Goal: Task Accomplishment & Management: Complete application form

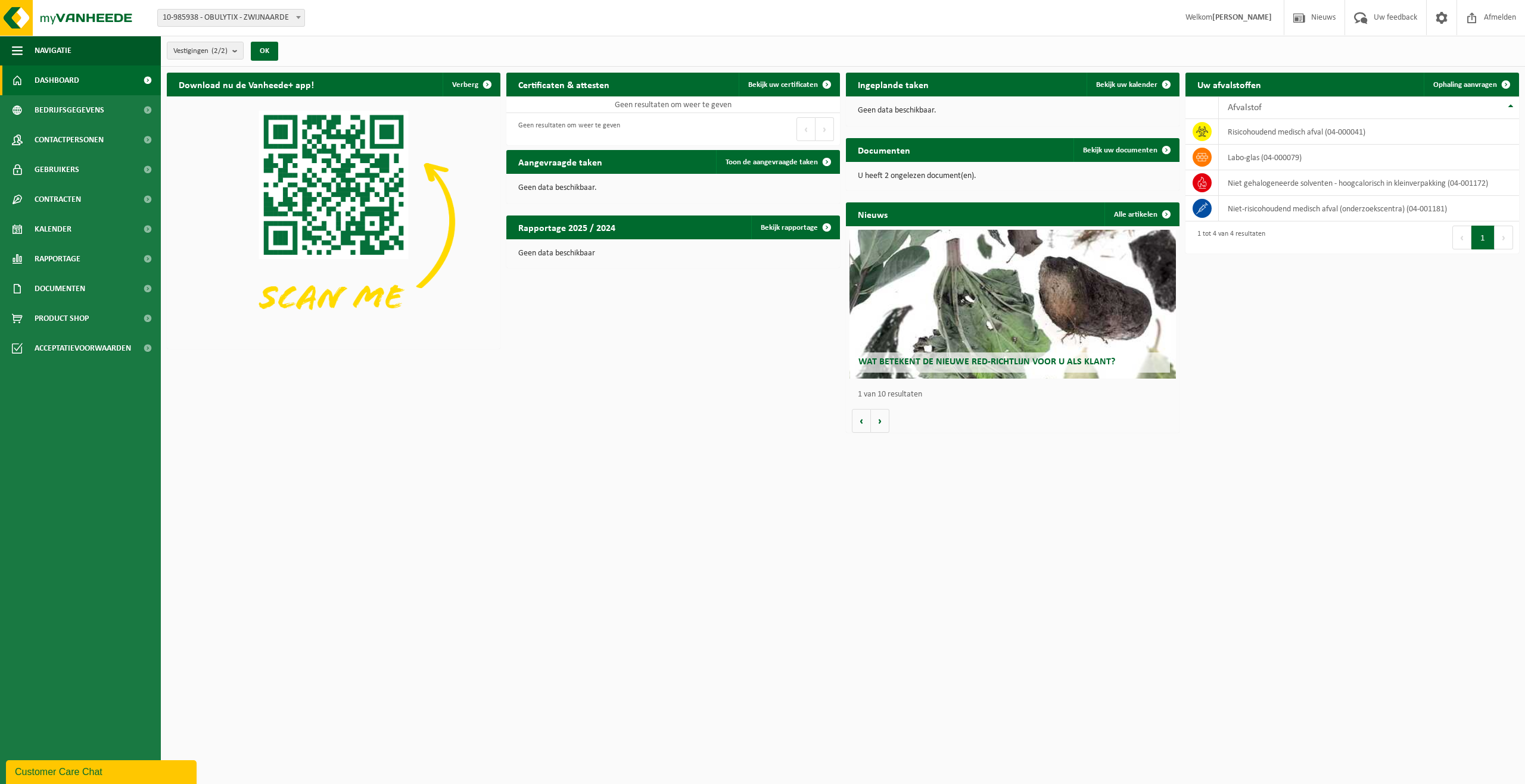
click at [663, 556] on html "Vestiging: 10-985938 - OBULYTIX - ZWIJNAARDE 10-983479 - OBULYTIX - ZWIJNAARDE …" at bounding box center [762, 392] width 1525 height 784
click at [971, 172] on p "U heeft 2 ongelezen document(en)." at bounding box center [1013, 176] width 310 height 8
click at [1273, 130] on td "risicohoudend medisch afval (04-000041)" at bounding box center [1369, 131] width 300 height 25
click at [1203, 132] on icon at bounding box center [1202, 131] width 12 height 12
click at [1305, 105] on div "Afvalstof" at bounding box center [1366, 108] width 277 height 10
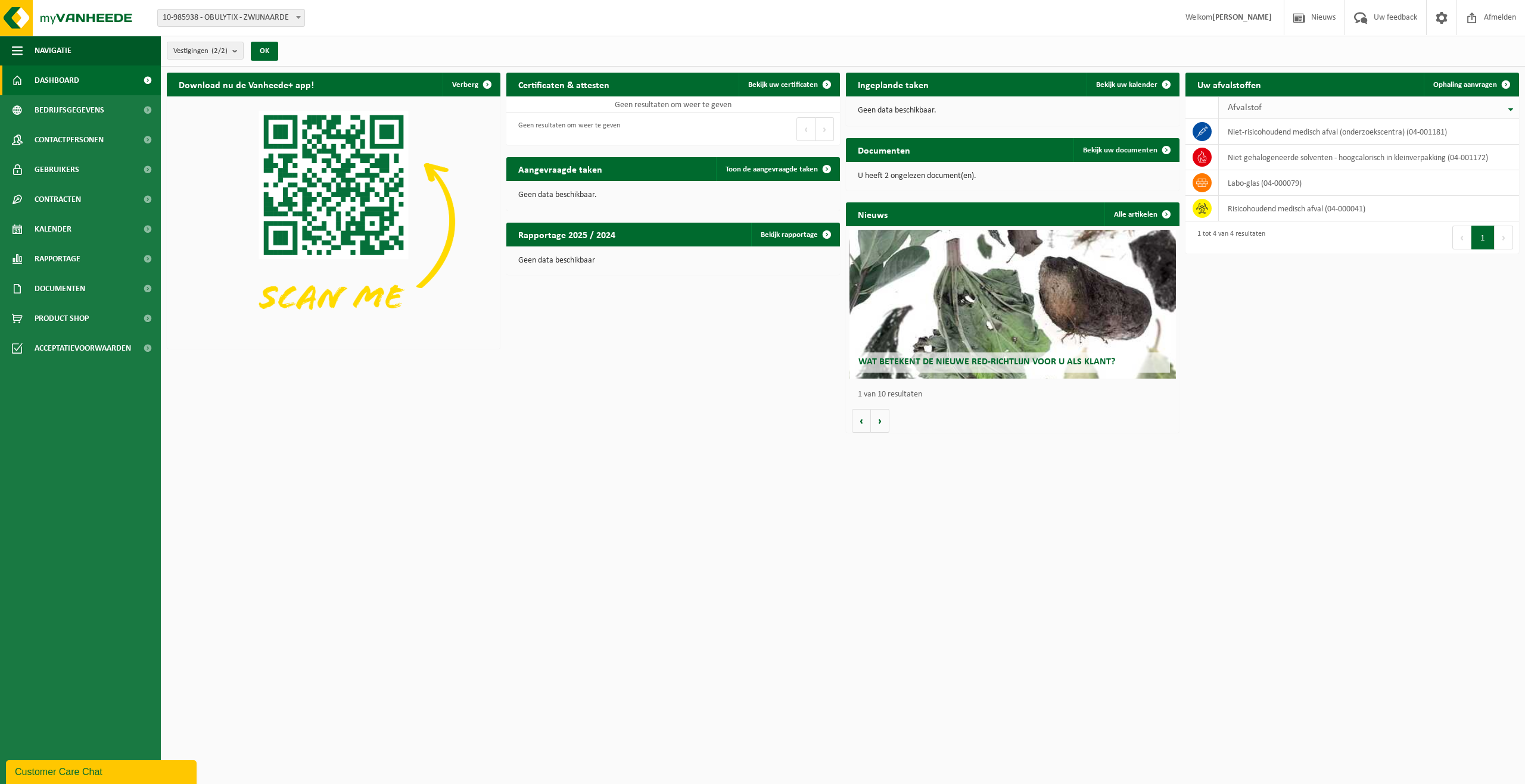
click at [1305, 105] on div "Afvalstof" at bounding box center [1366, 108] width 277 height 10
click at [1333, 109] on div "Afvalstof" at bounding box center [1366, 108] width 277 height 10
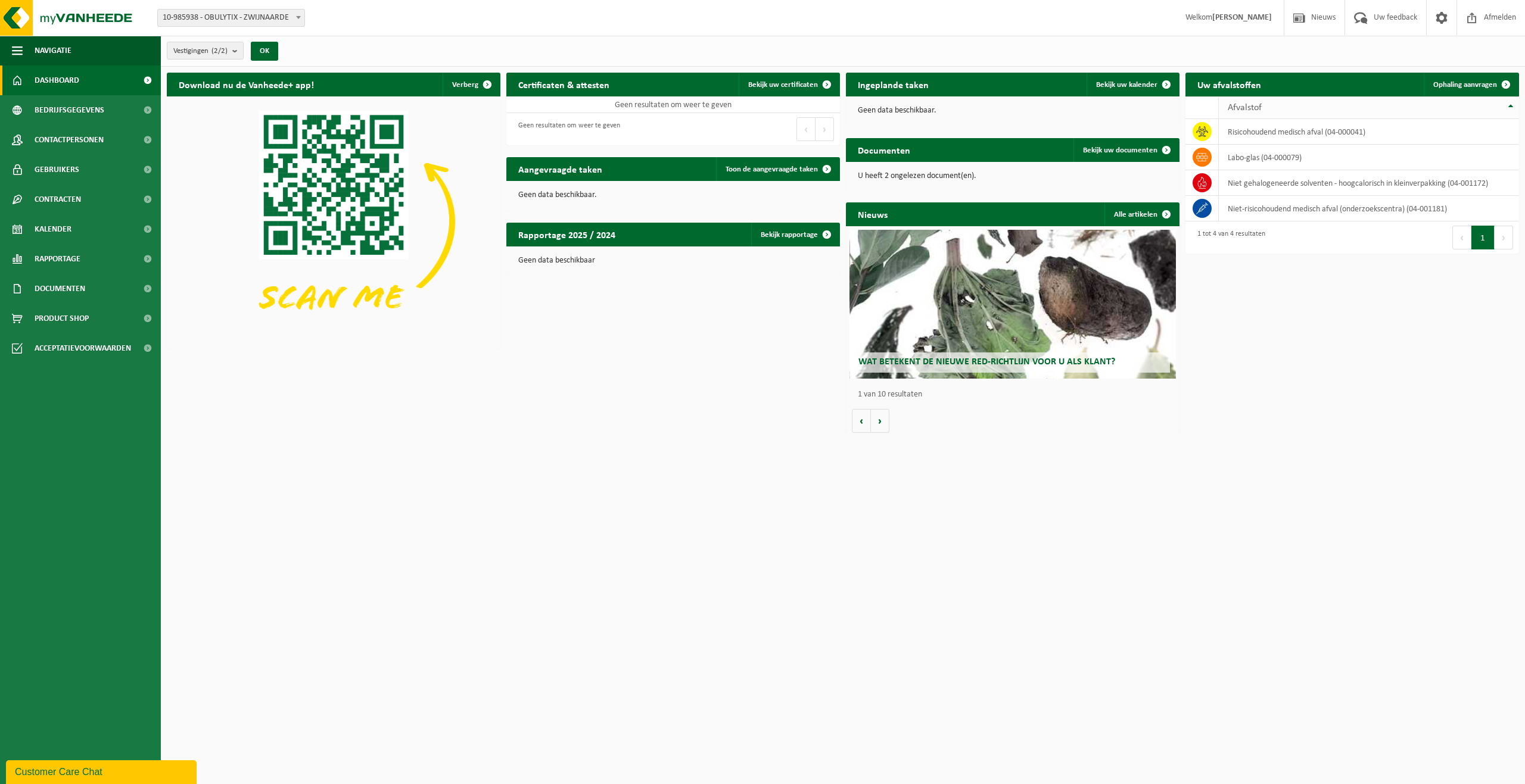
click at [1333, 109] on div "Afvalstof" at bounding box center [1366, 108] width 277 height 10
click at [1323, 128] on td "risicohoudend medisch afval (04-000041)" at bounding box center [1369, 131] width 300 height 25
click at [1203, 132] on icon at bounding box center [1202, 132] width 12 height 11
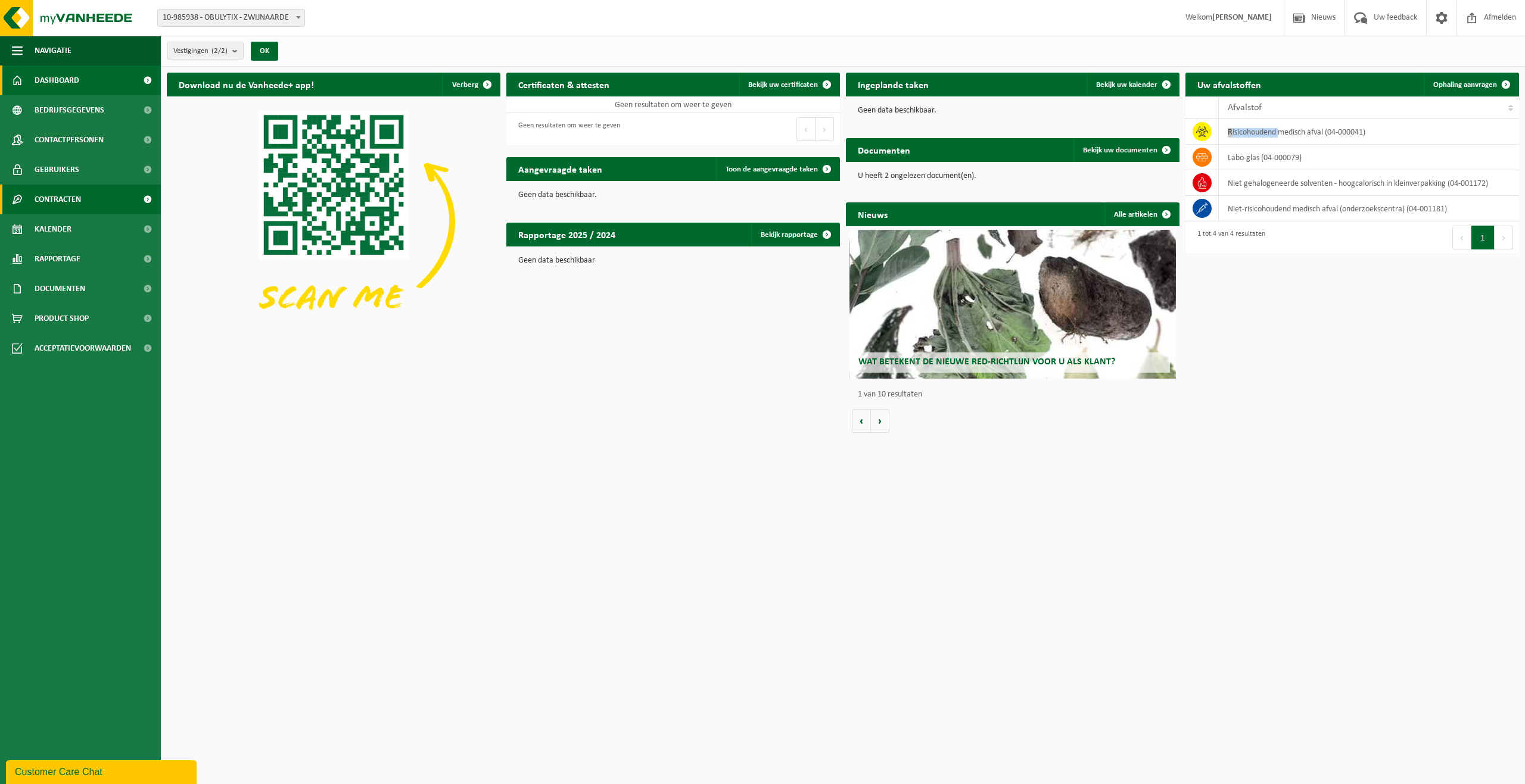
click at [63, 194] on span "Contracten" at bounding box center [58, 199] width 46 height 30
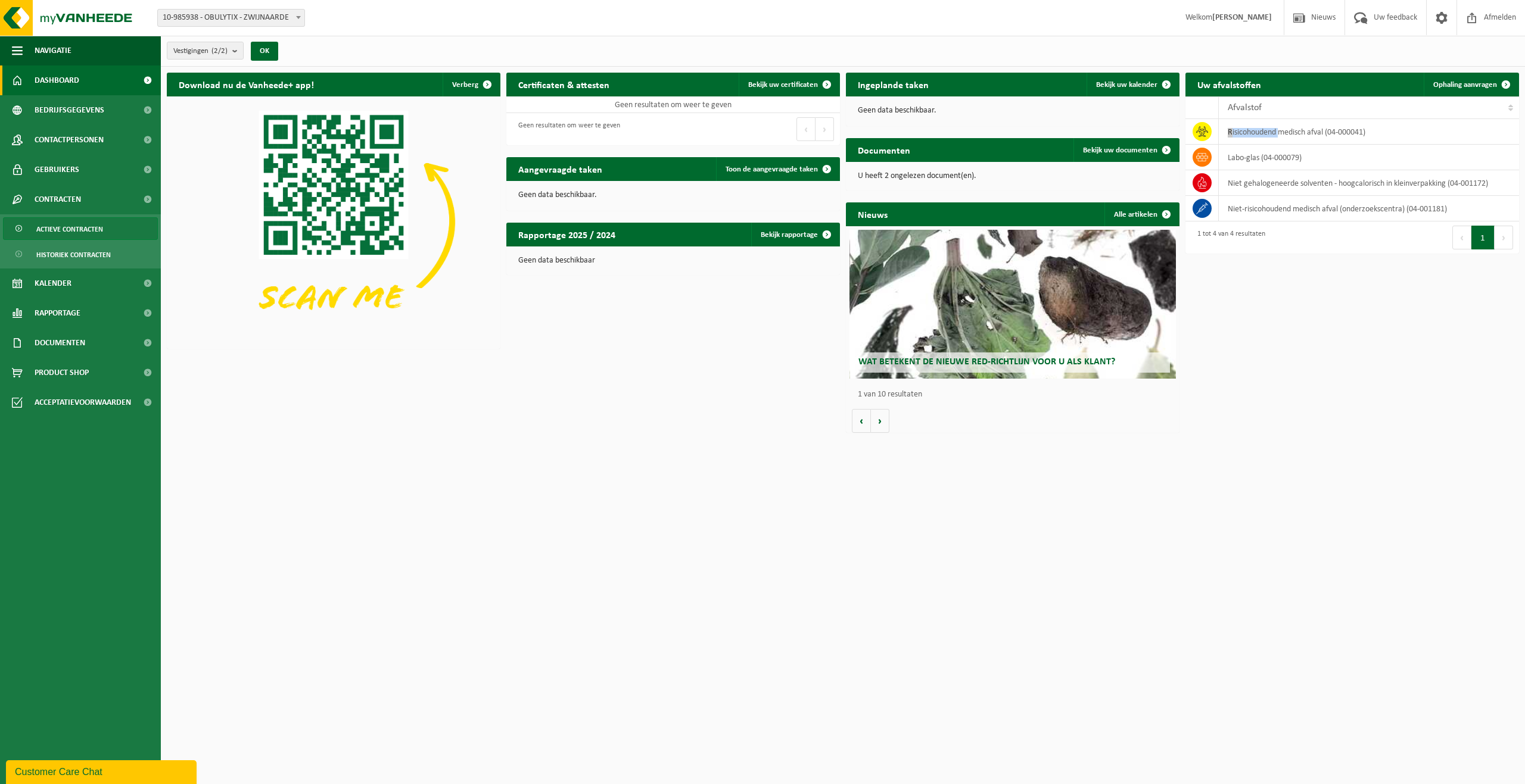
click at [89, 231] on span "Actieve contracten" at bounding box center [70, 229] width 67 height 23
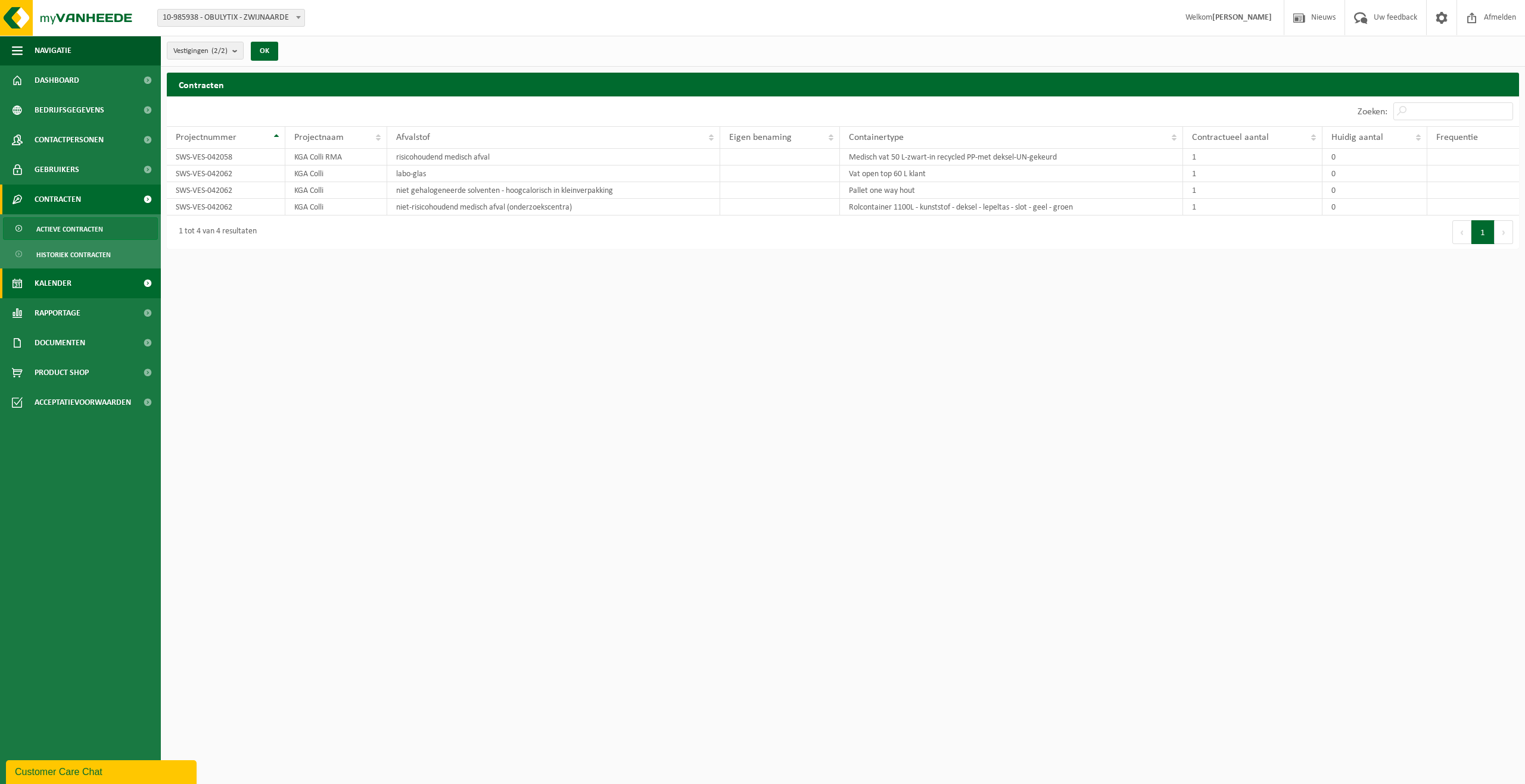
click at [23, 279] on link "Kalender" at bounding box center [80, 283] width 161 height 30
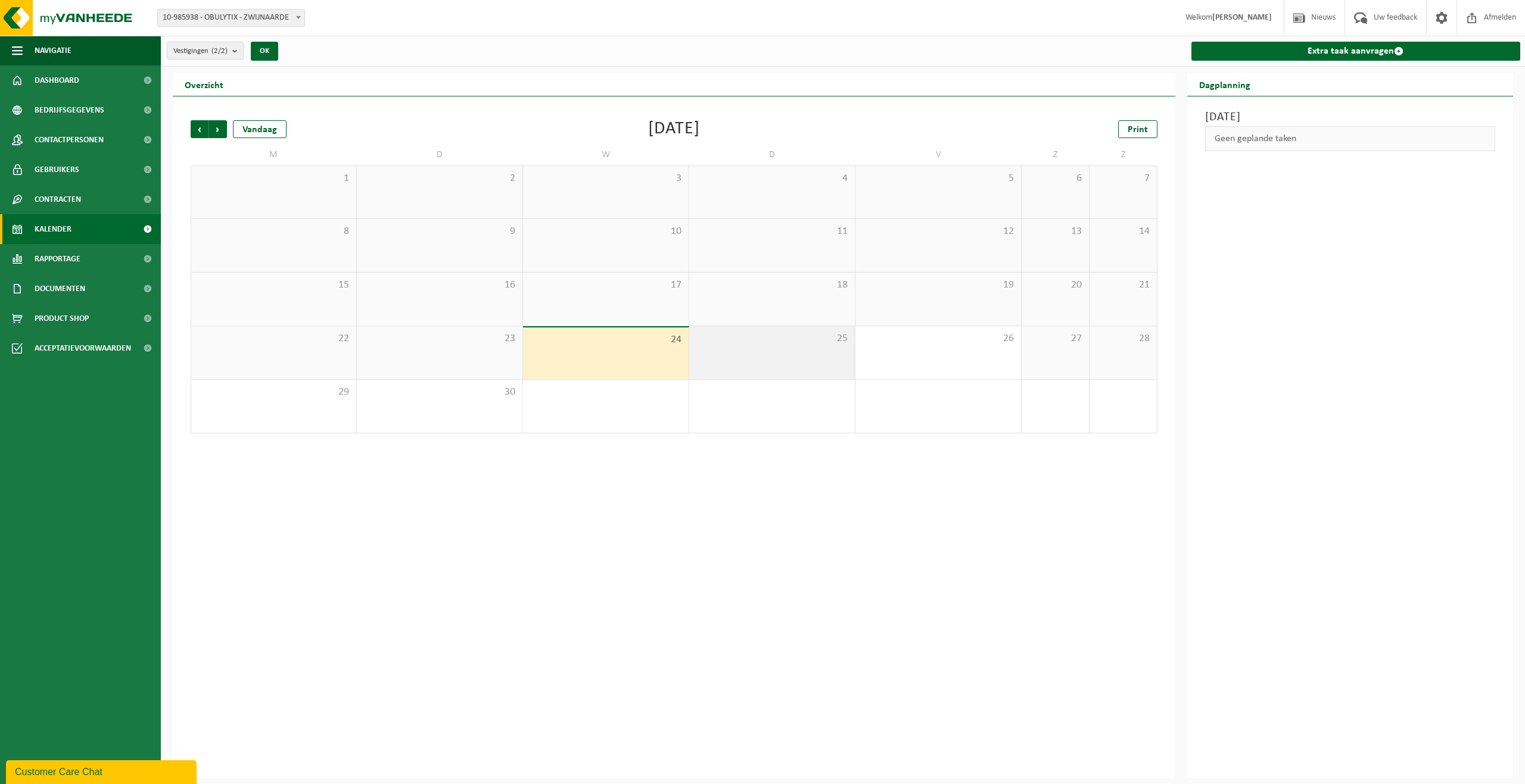
click at [749, 369] on div "25" at bounding box center [772, 353] width 165 height 53
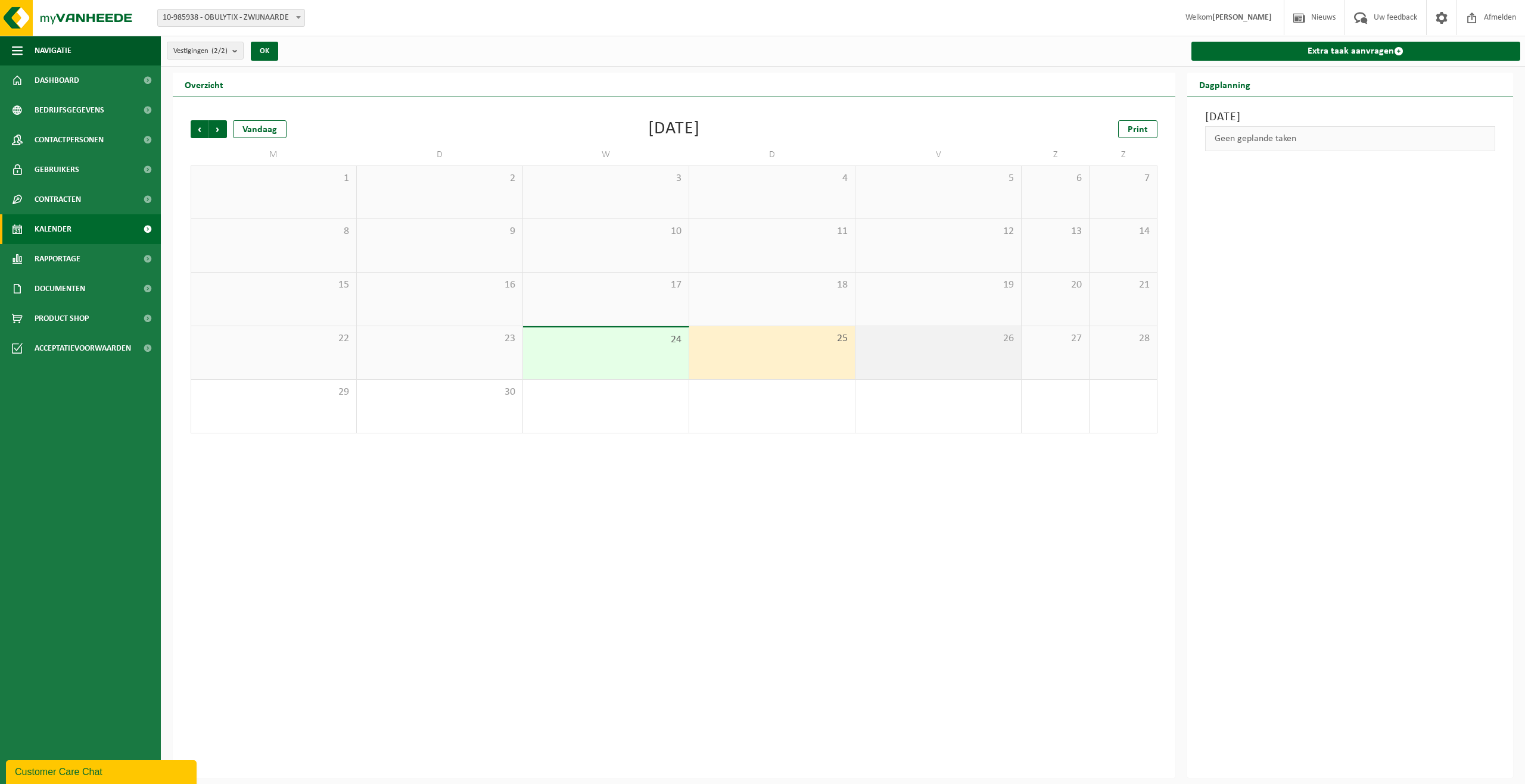
click at [884, 359] on div "26" at bounding box center [938, 353] width 165 height 53
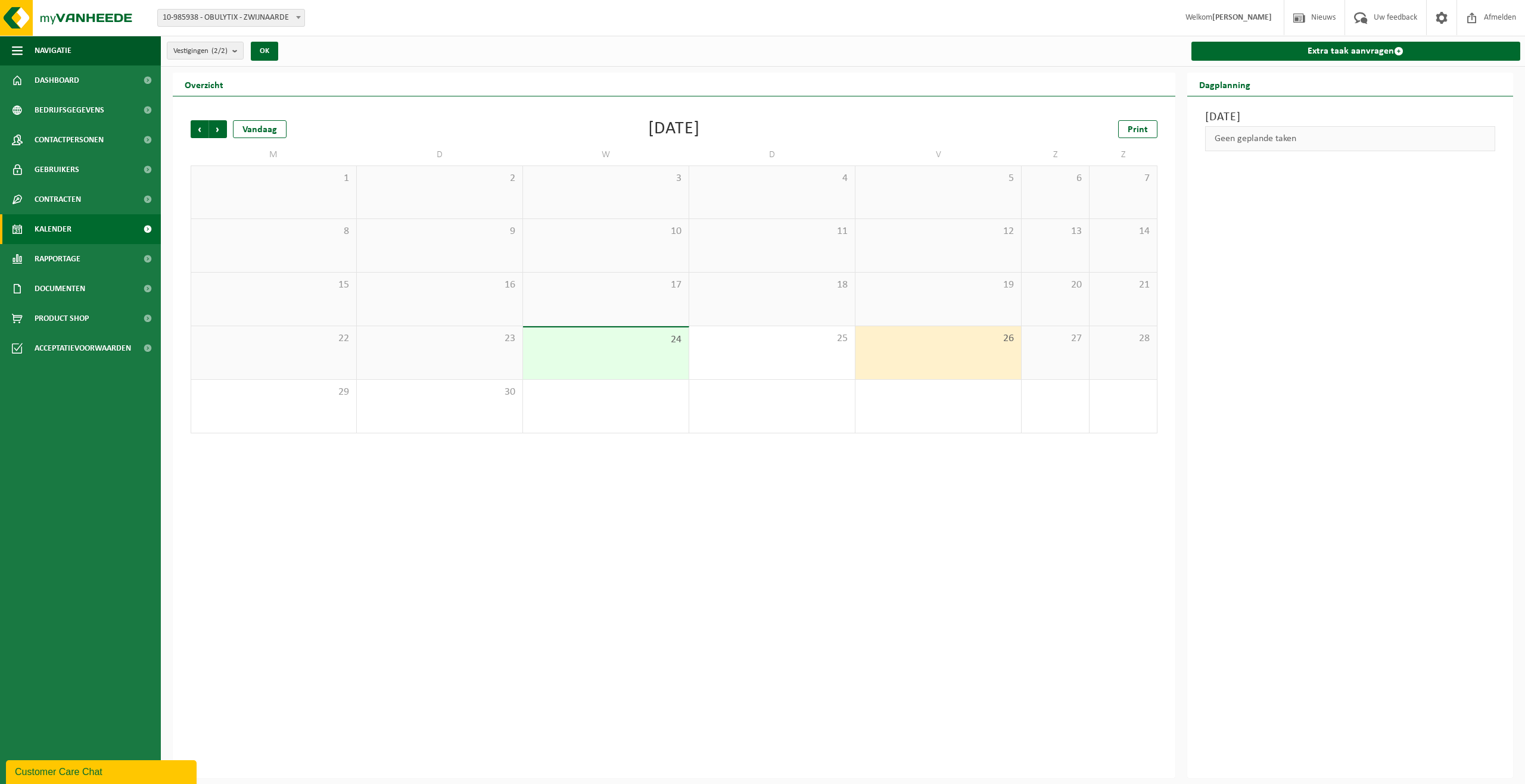
click at [1035, 359] on div "27" at bounding box center [1055, 353] width 68 height 53
click at [1122, 345] on div "28" at bounding box center [1123, 353] width 68 height 53
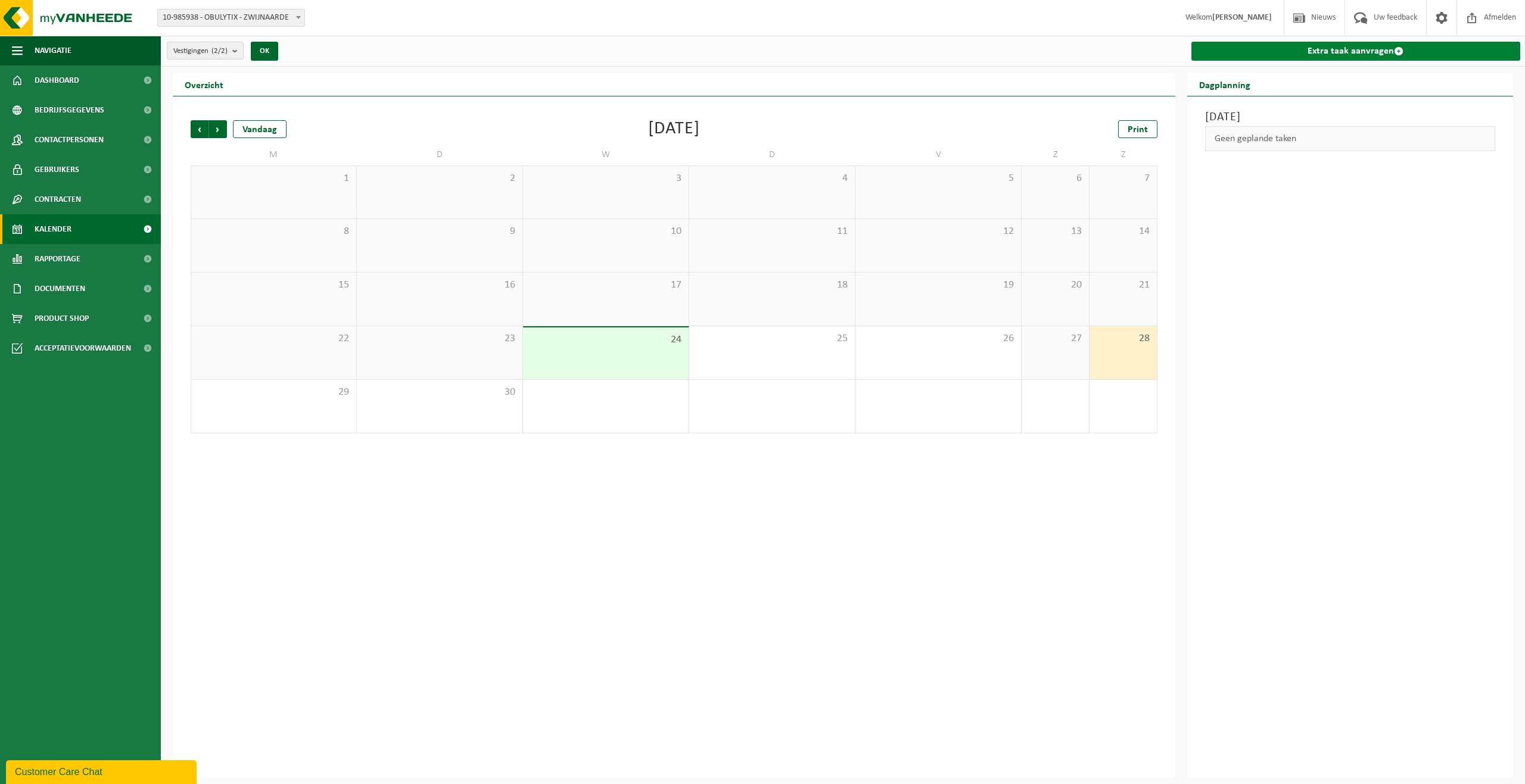
click at [1312, 61] on link "Extra taak aanvragen" at bounding box center [1356, 51] width 329 height 19
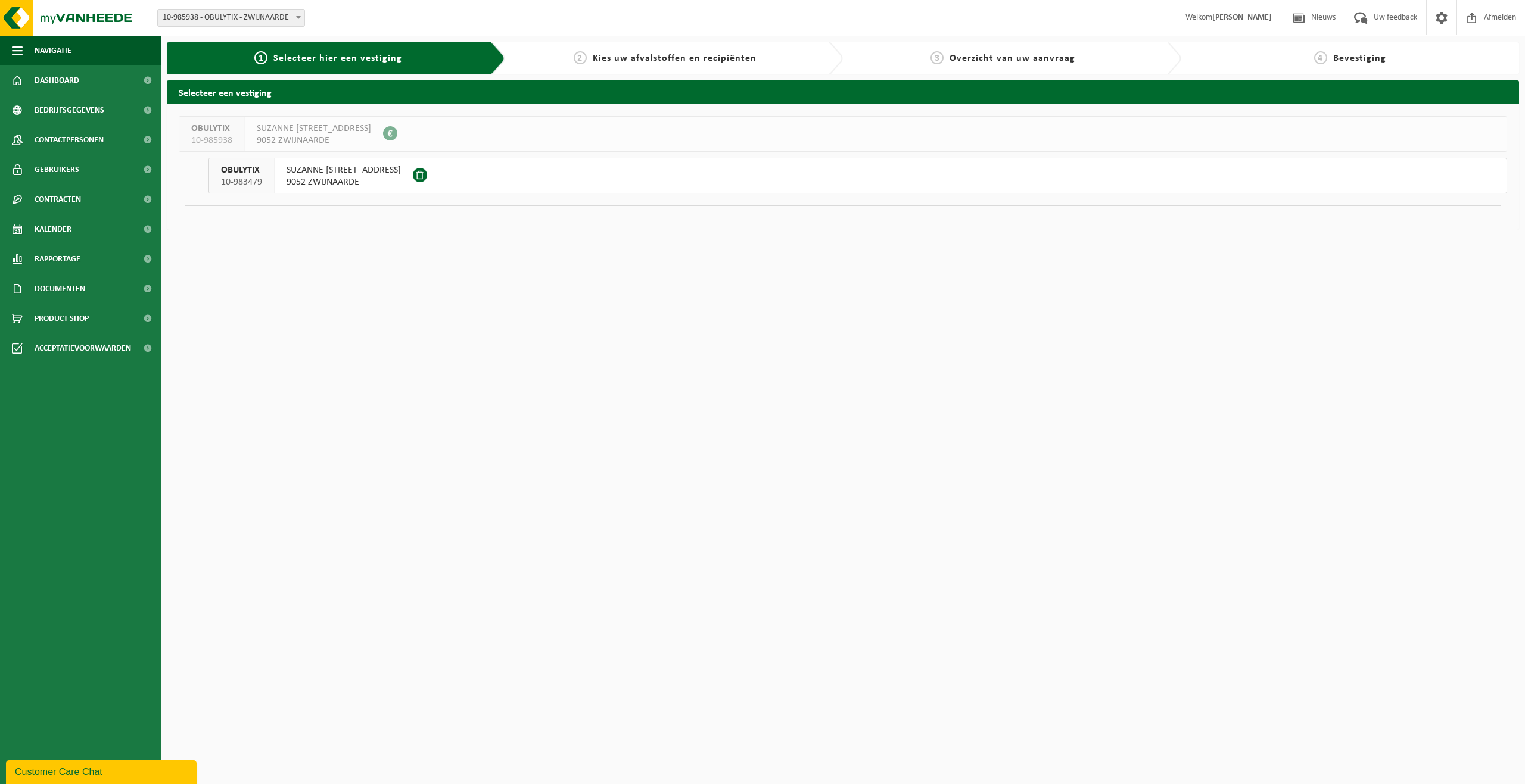
click at [355, 169] on span "SUZANNE [STREET_ADDRESS]" at bounding box center [343, 170] width 114 height 12
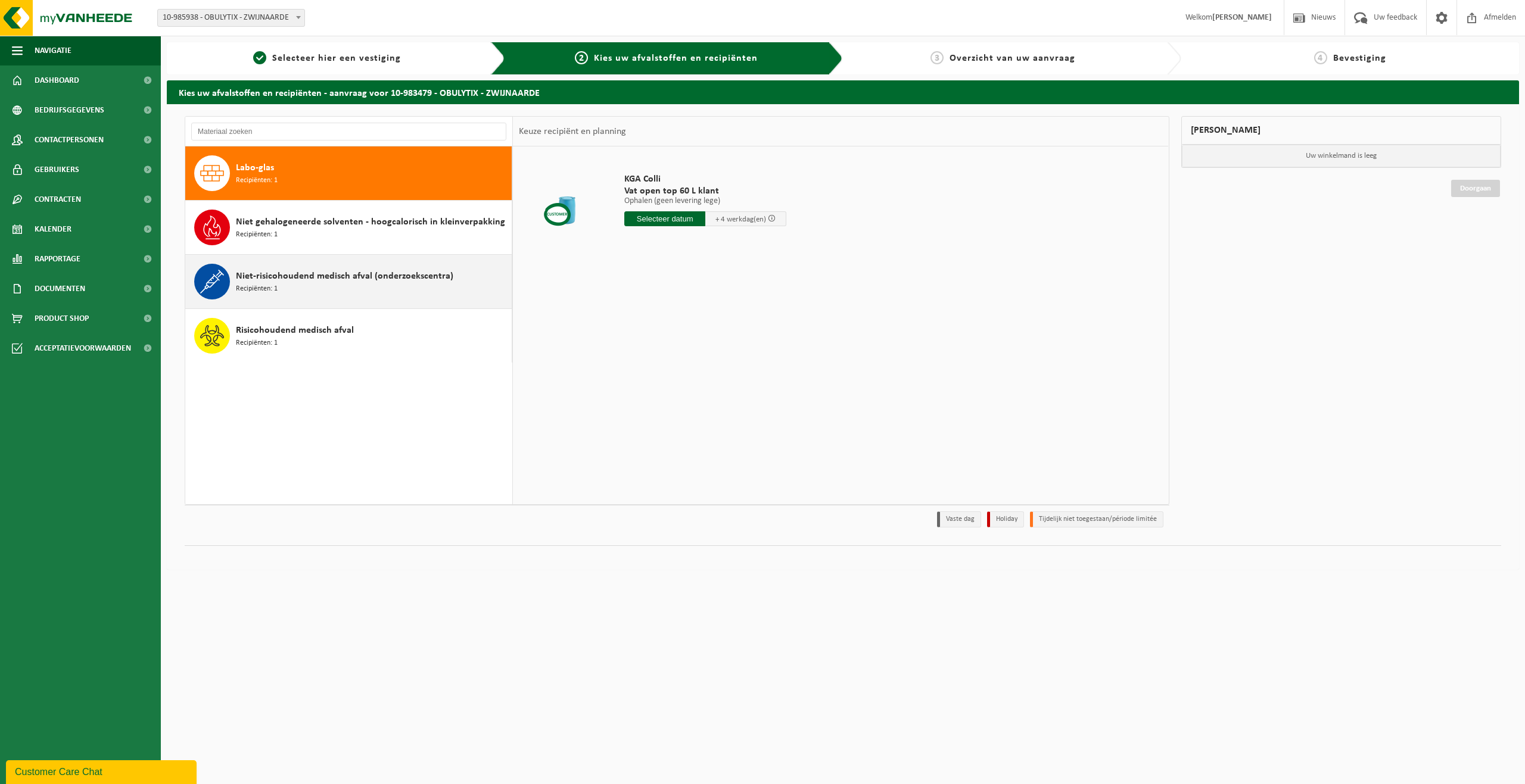
click at [346, 298] on div "Niet-risicohoudend medisch afval (onderzoekscentra) Recipiënten: 1" at bounding box center [372, 281] width 273 height 36
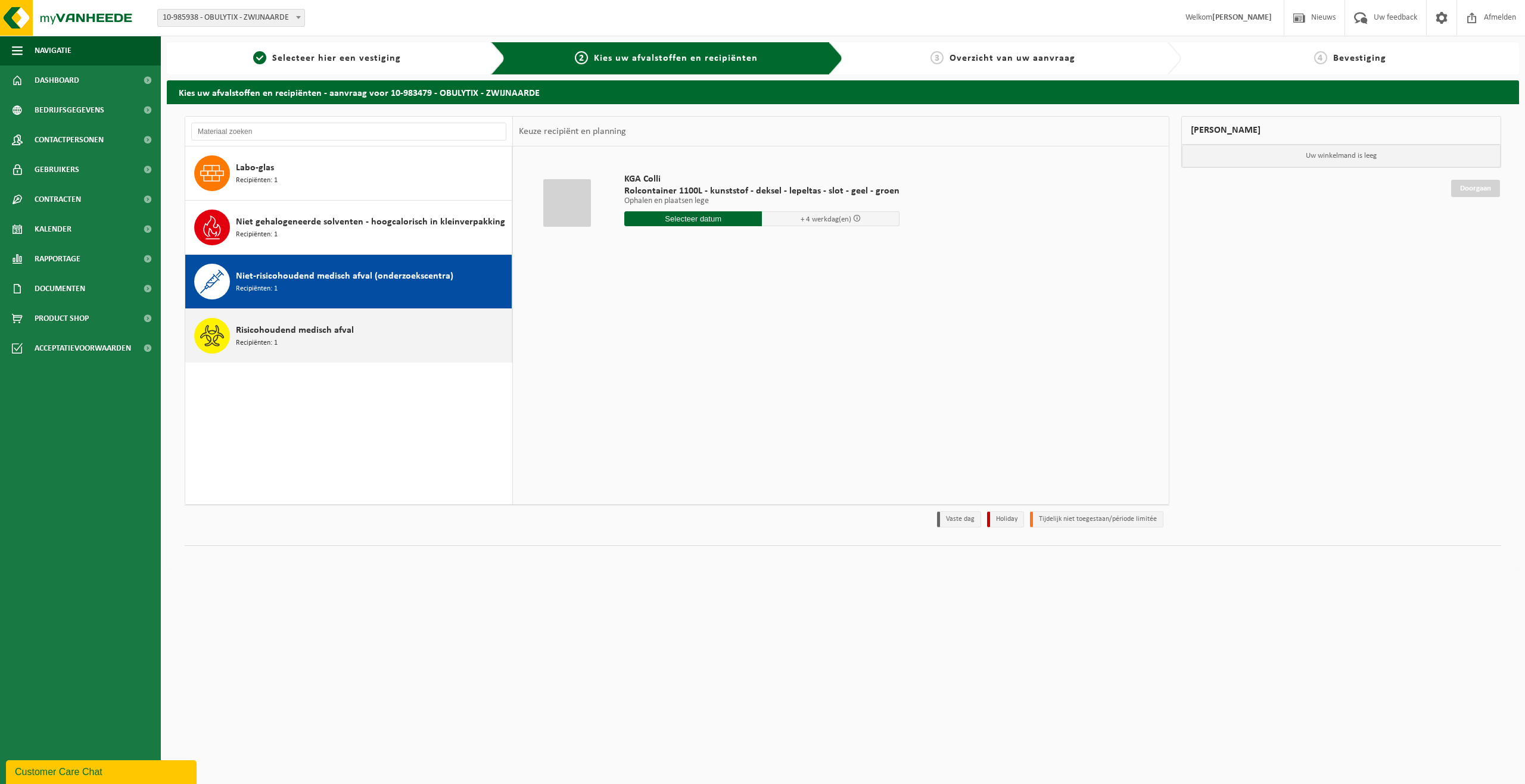
click at [349, 342] on div "Risicohoudend medisch afval Recipiënten: 1" at bounding box center [372, 336] width 273 height 36
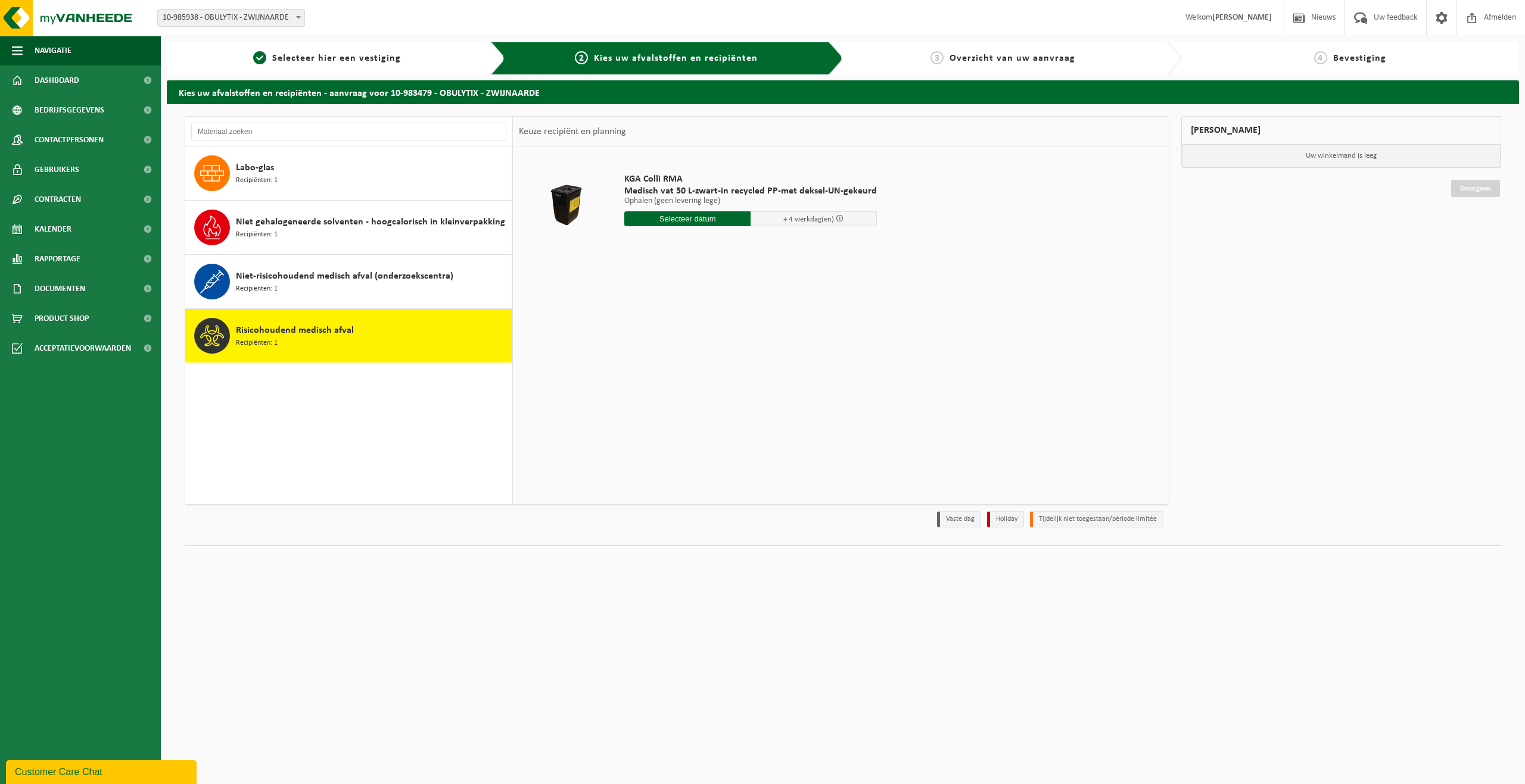
click at [836, 219] on span at bounding box center [839, 218] width 8 height 8
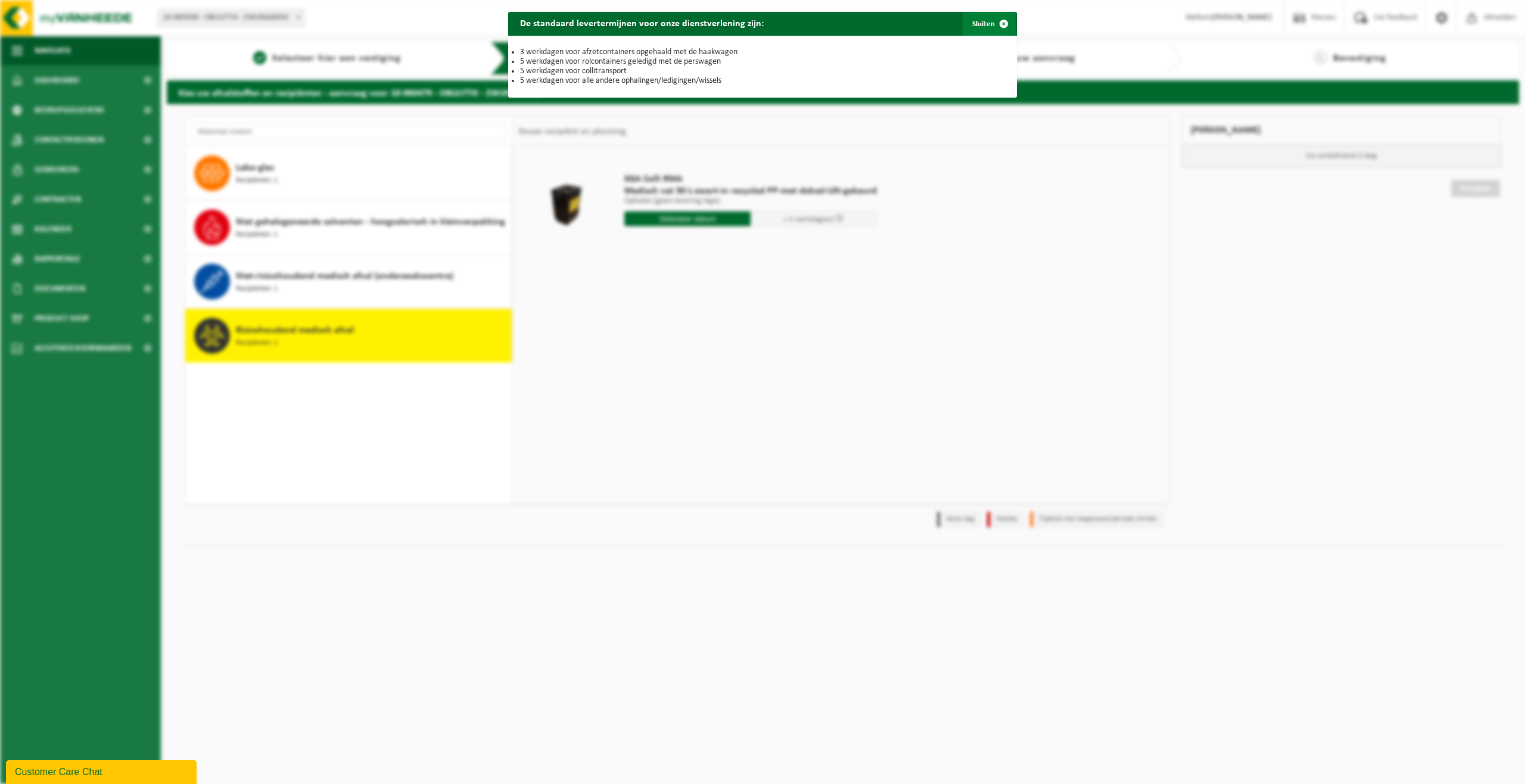
click at [1004, 30] on span "button" at bounding box center [1004, 23] width 24 height 24
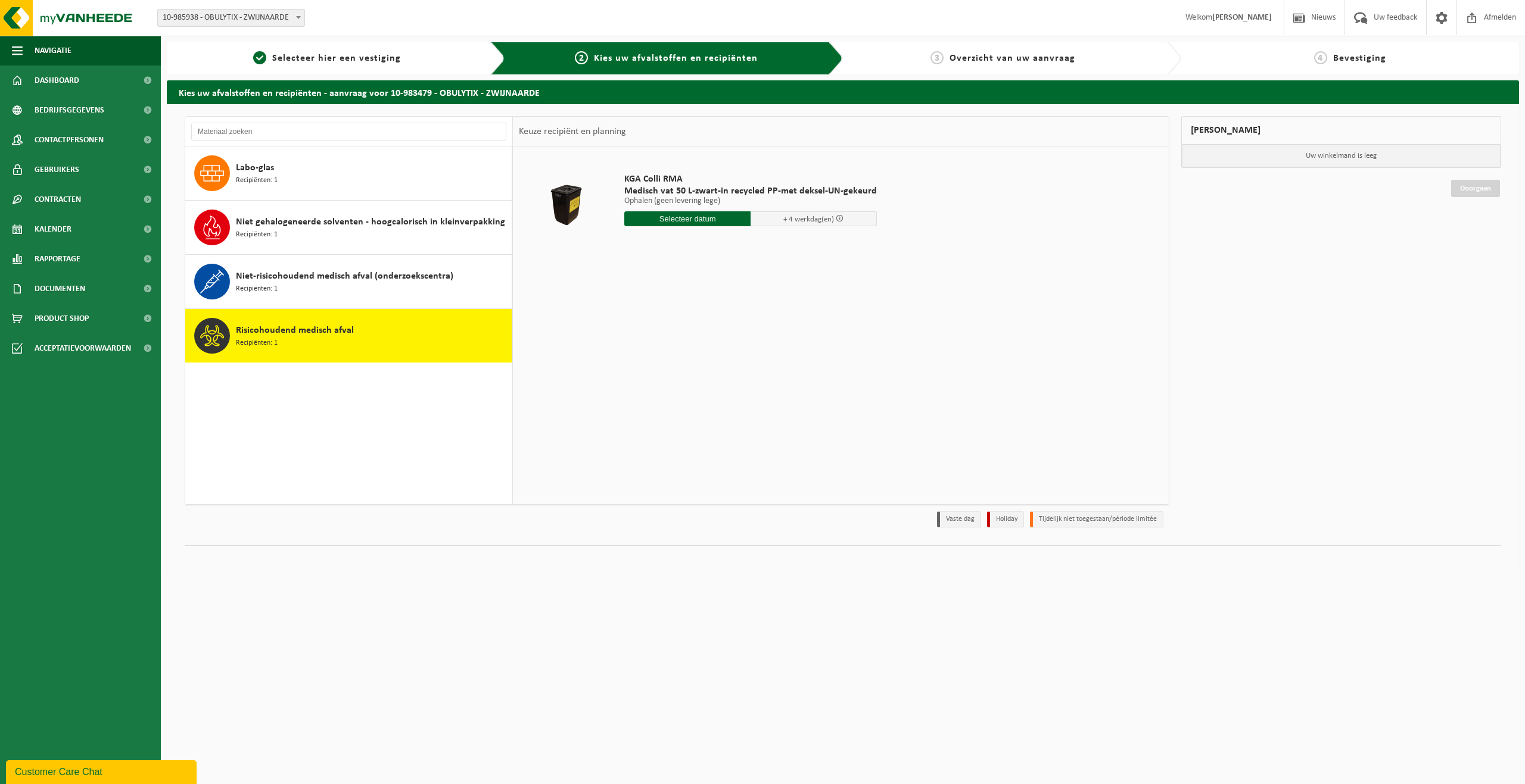
click at [631, 122] on div "Keuze recipiënt en planning" at bounding box center [573, 132] width 119 height 30
drag, startPoint x: 626, startPoint y: 176, endPoint x: 869, endPoint y: 192, distance: 243.5
click at [869, 192] on div "KGA Colli RMA Medisch vat 50 L-zwart-in recycled PP-met deksel-UN-gekeurd Ophal…" at bounding box center [750, 202] width 264 height 83
click at [788, 251] on td "KGA Colli RMA Medisch vat 50 L-zwart-in recycled PP-met deksel-UN-gekeurd Ophal…" at bounding box center [889, 202] width 547 height 100
click at [648, 256] on td at bounding box center [840, 256] width 644 height 6
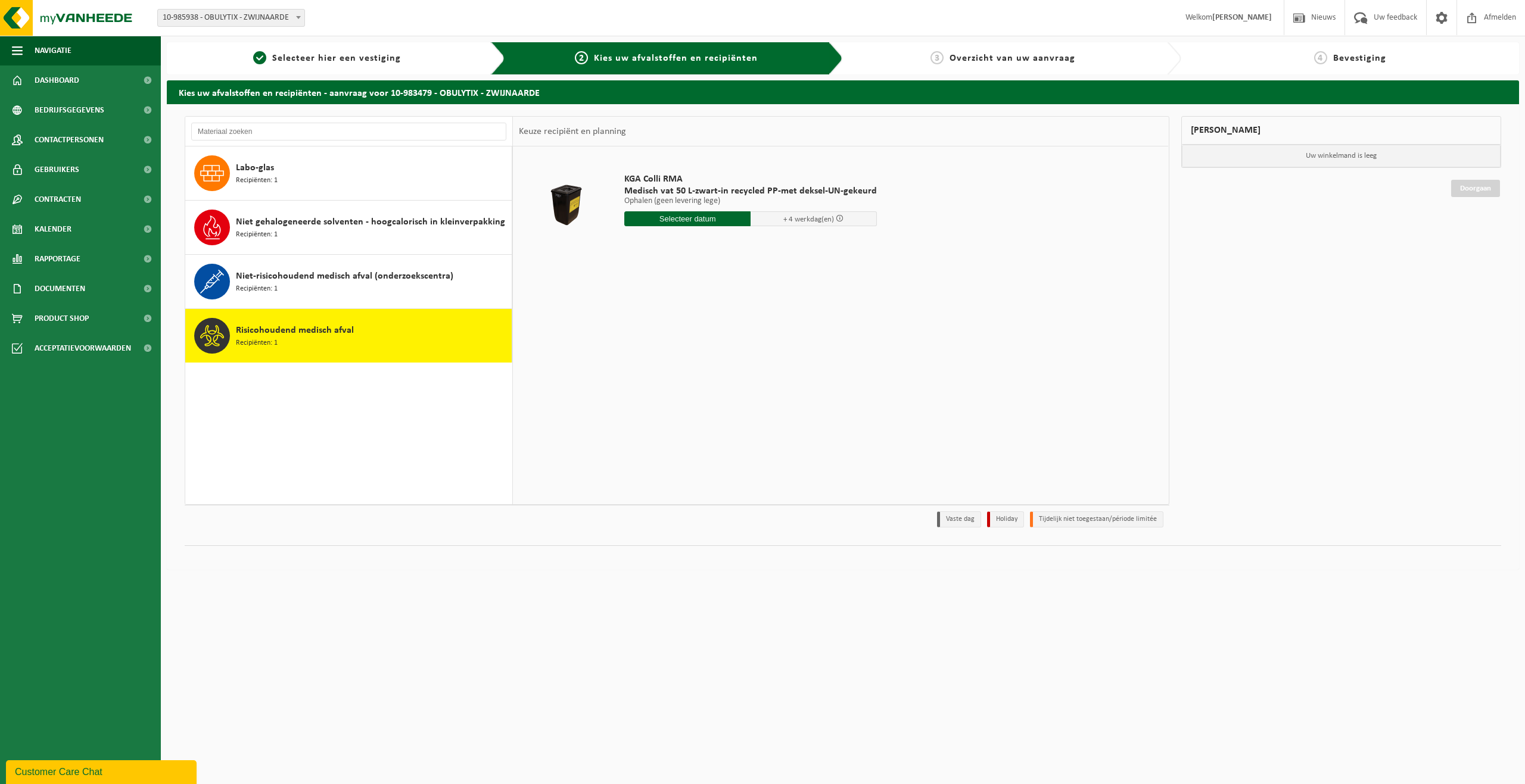
click at [766, 293] on div "KGA Colli RMA Medisch vat 50 L-zwart-in recycled PP-met deksel-UN-gekeurd Ophal…" at bounding box center [840, 325] width 655 height 357
